Goal: Transaction & Acquisition: Book appointment/travel/reservation

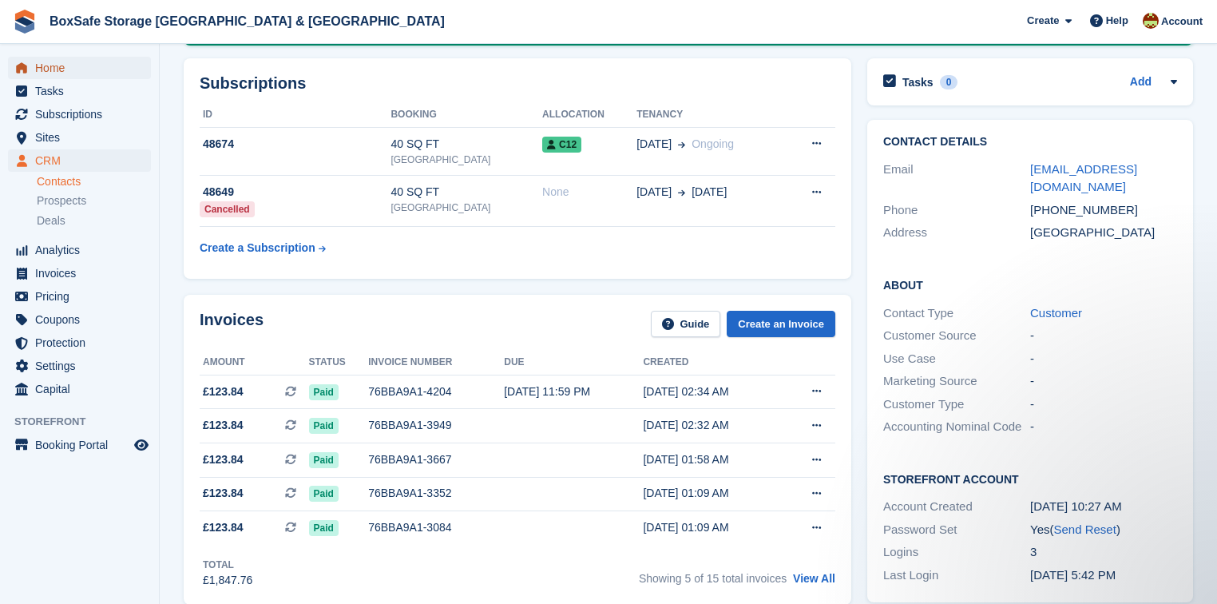
click at [45, 65] on span "Home" at bounding box center [83, 68] width 96 height 22
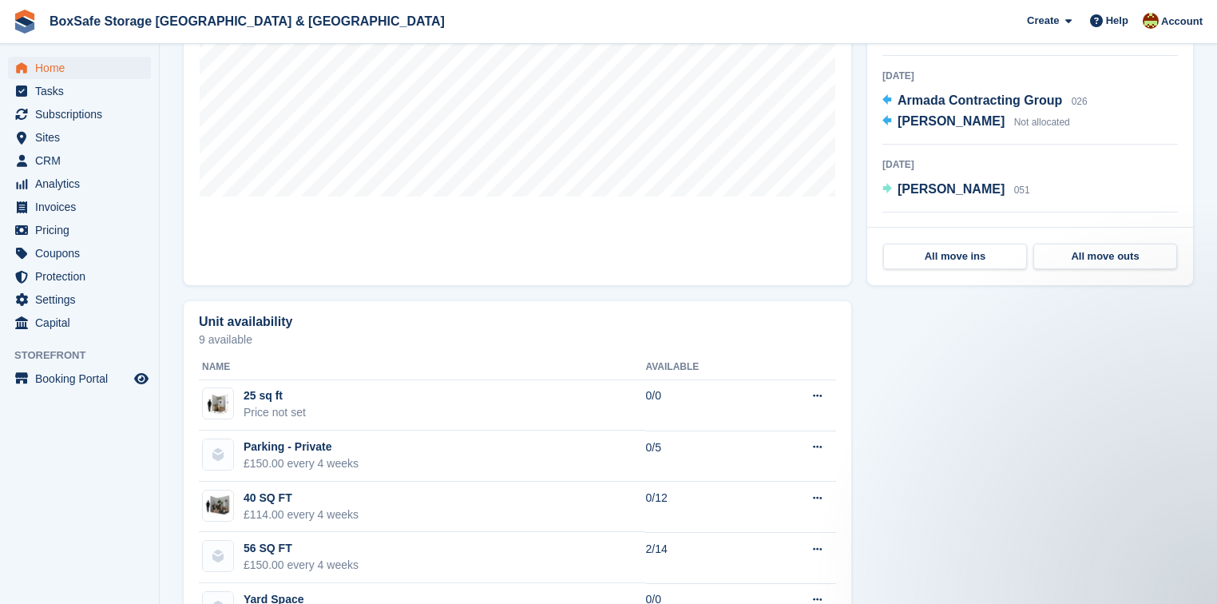
scroll to position [435, 0]
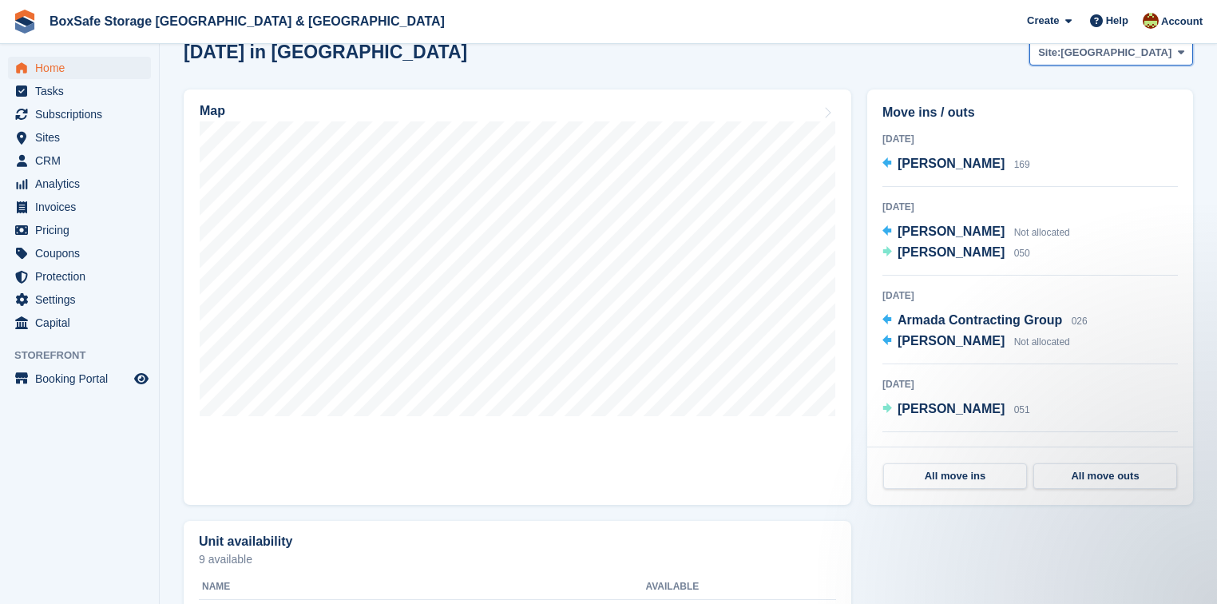
click at [1145, 57] on span "[GEOGRAPHIC_DATA]" at bounding box center [1115, 53] width 111 height 16
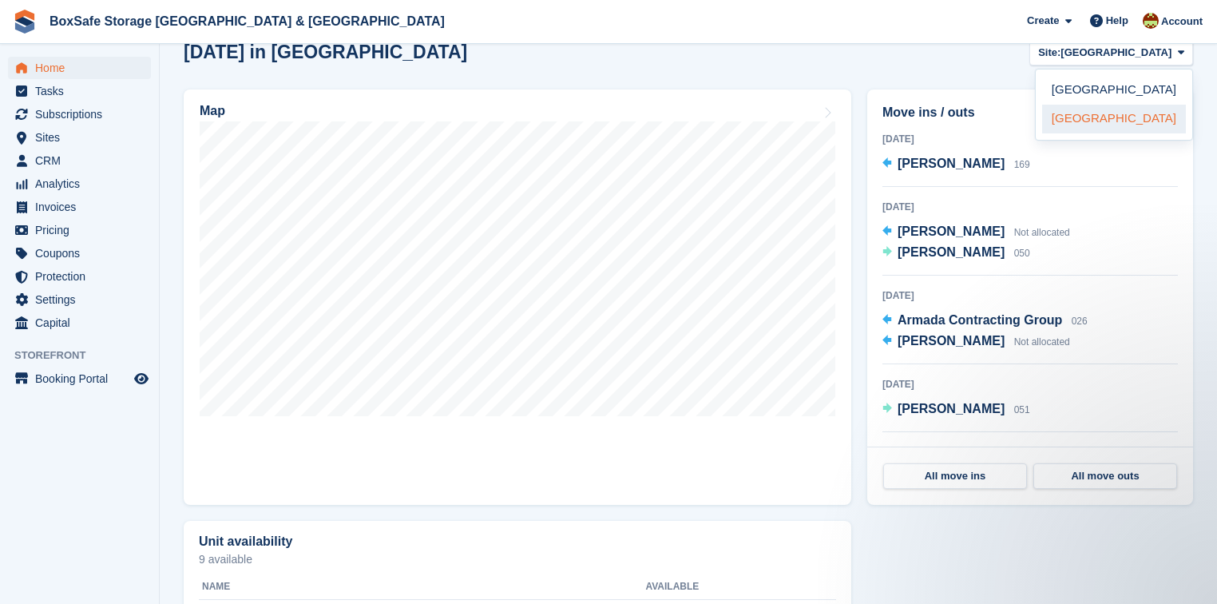
click at [1071, 117] on link "[GEOGRAPHIC_DATA]" at bounding box center [1114, 119] width 144 height 29
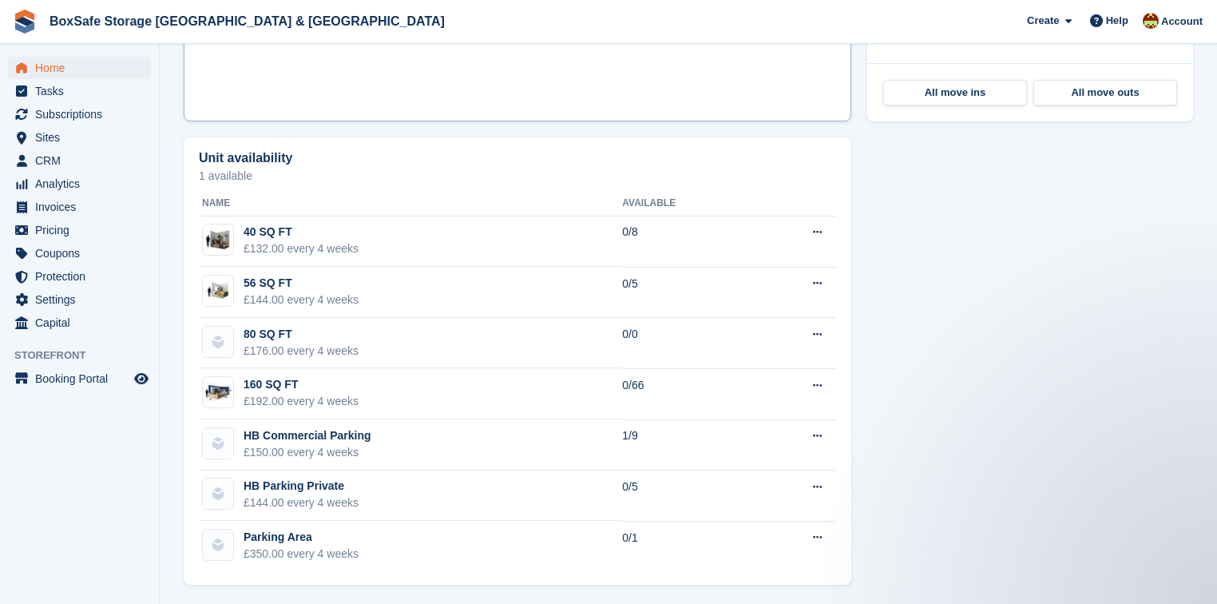
scroll to position [821, 0]
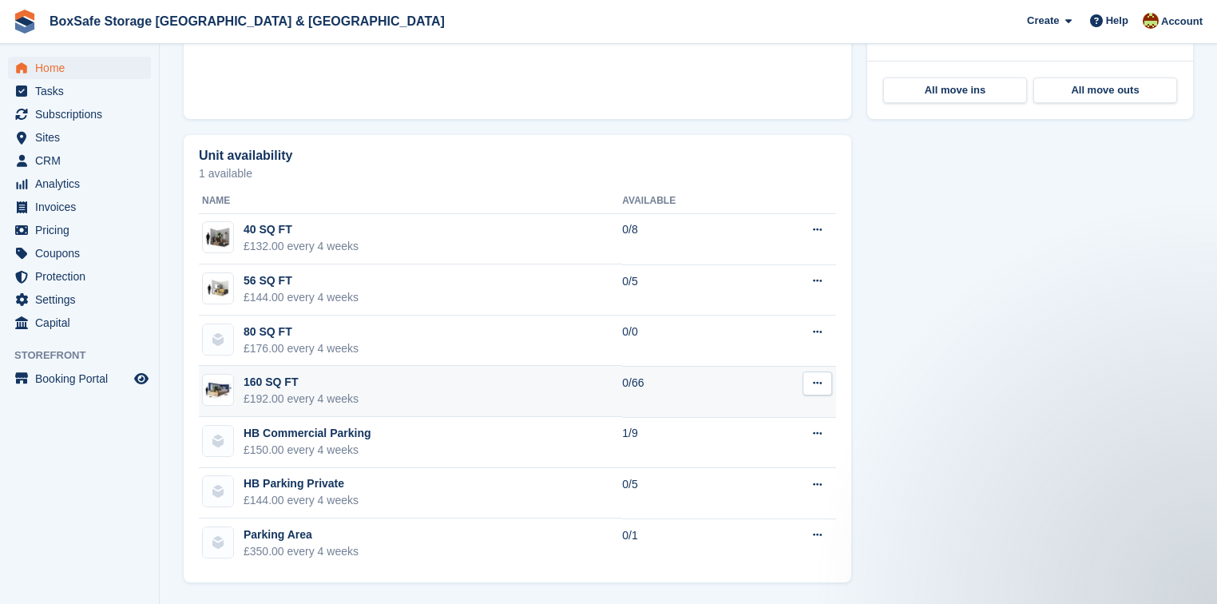
click at [515, 386] on td "160 SQ FT £192.00 every 4 weeks" at bounding box center [410, 391] width 423 height 51
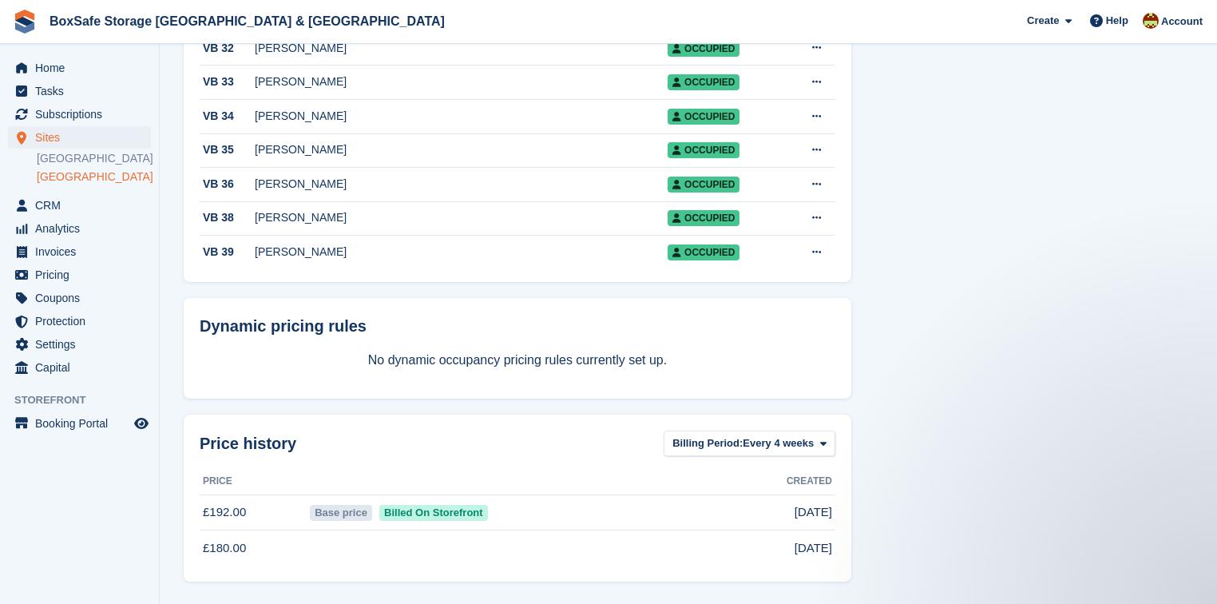
scroll to position [2313, 0]
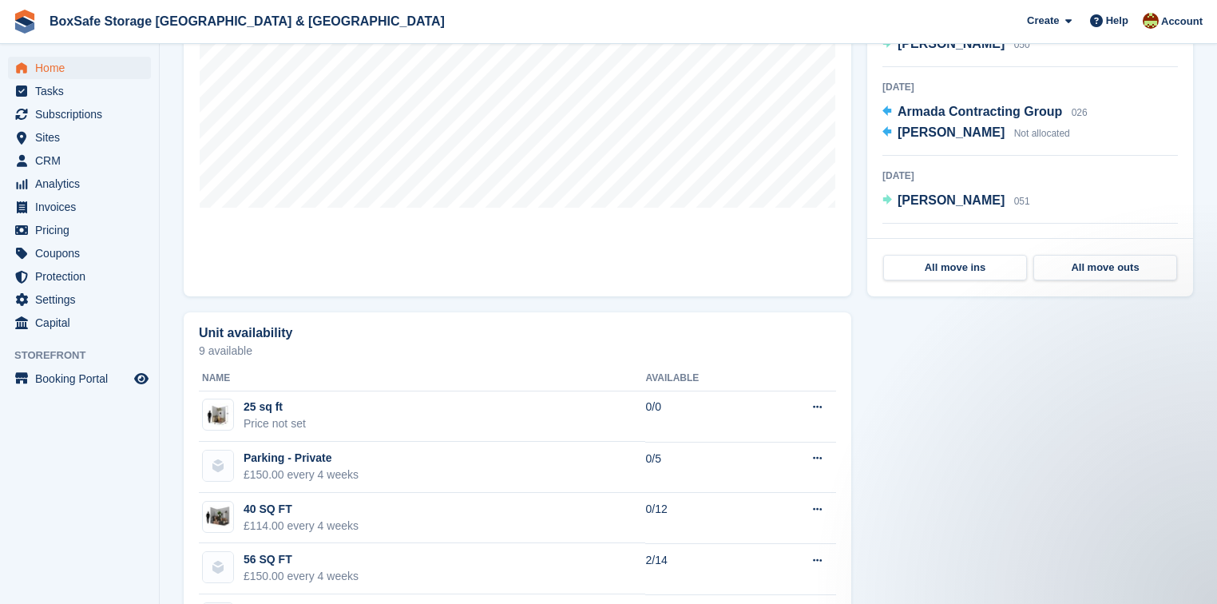
scroll to position [307, 0]
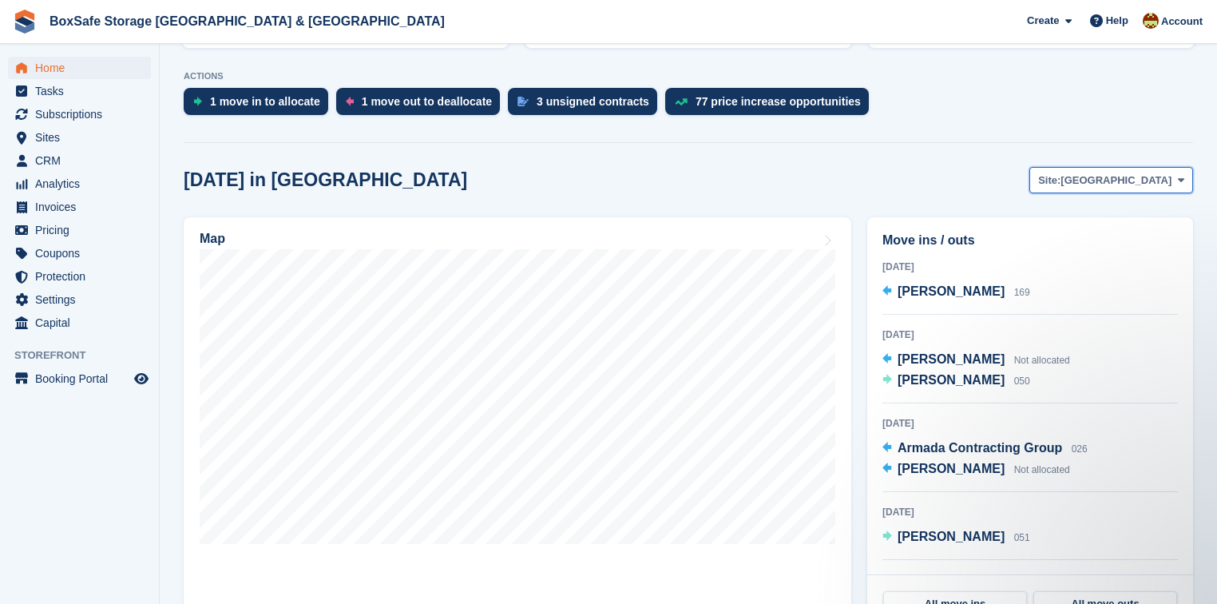
click at [1060, 179] on span "Site:" at bounding box center [1049, 180] width 22 height 16
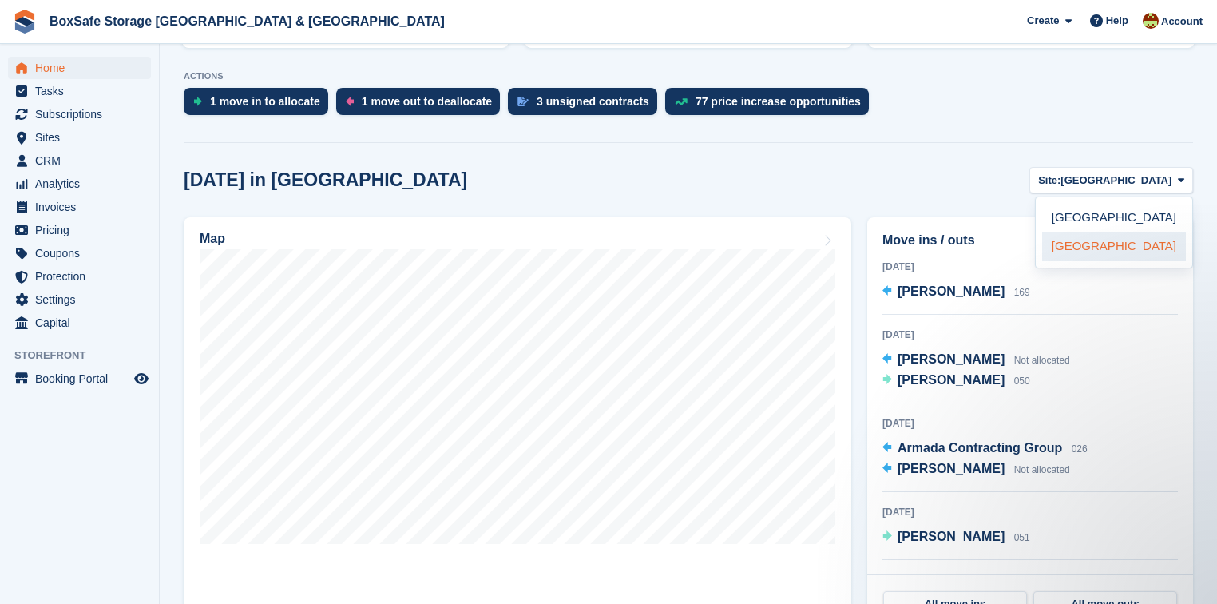
click at [1089, 244] on link "[GEOGRAPHIC_DATA]" at bounding box center [1114, 246] width 144 height 29
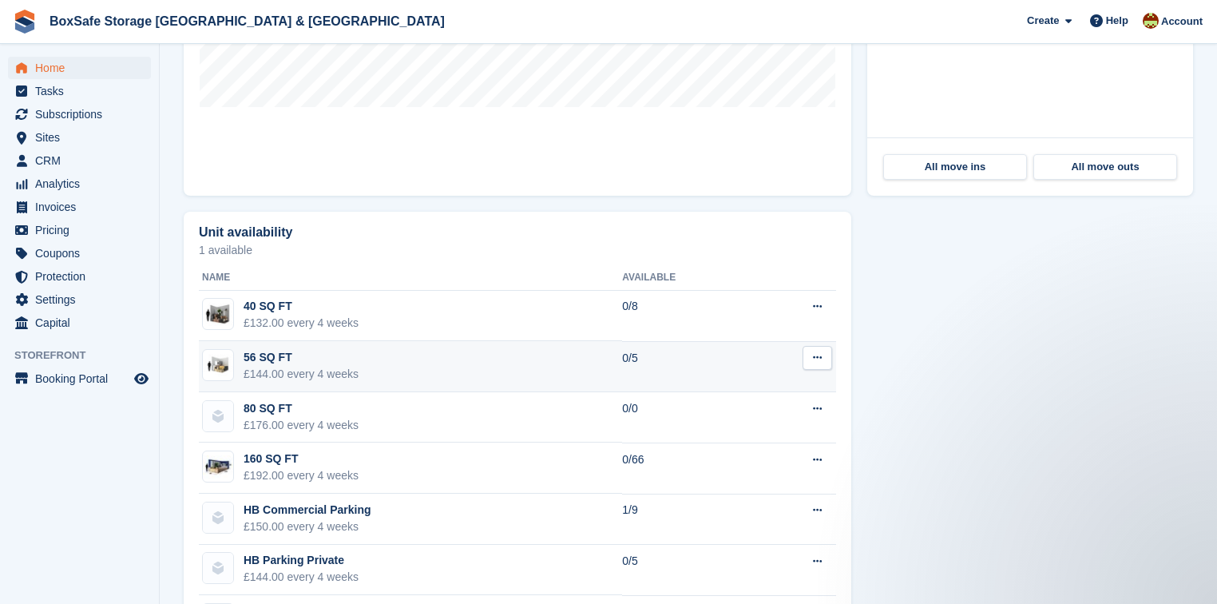
scroll to position [821, 0]
